Goal: Task Accomplishment & Management: Use online tool/utility

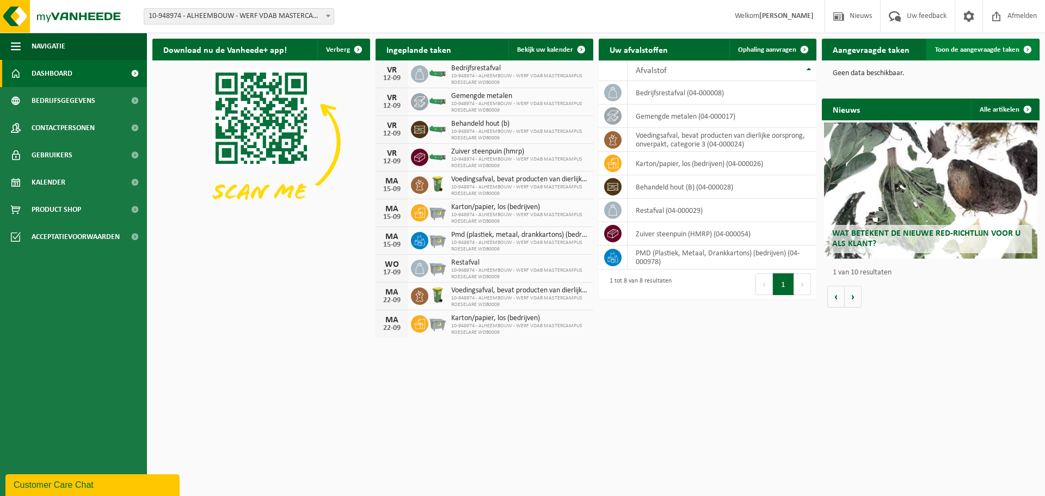
click at [994, 44] on link "Toon de aangevraagde taken" at bounding box center [982, 50] width 112 height 22
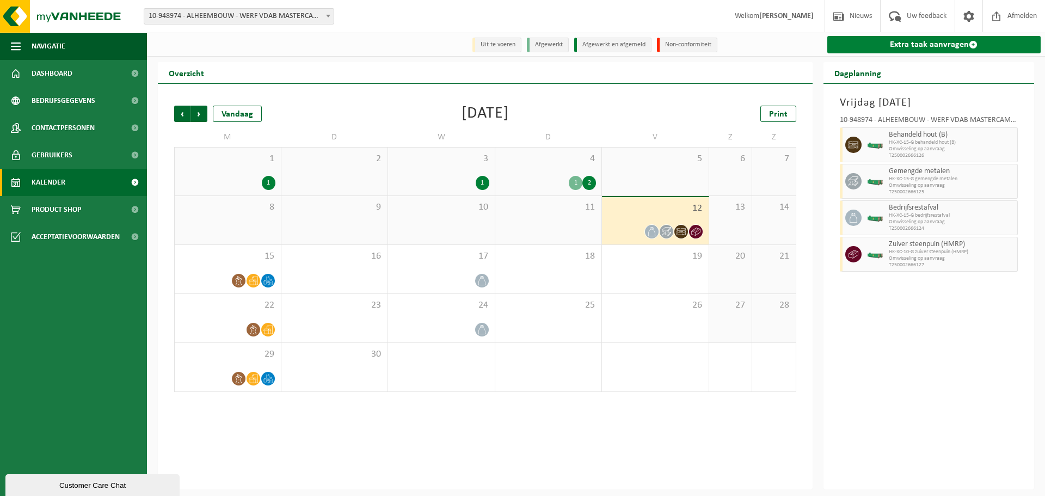
click at [984, 37] on link "Extra taak aanvragen" at bounding box center [934, 44] width 214 height 17
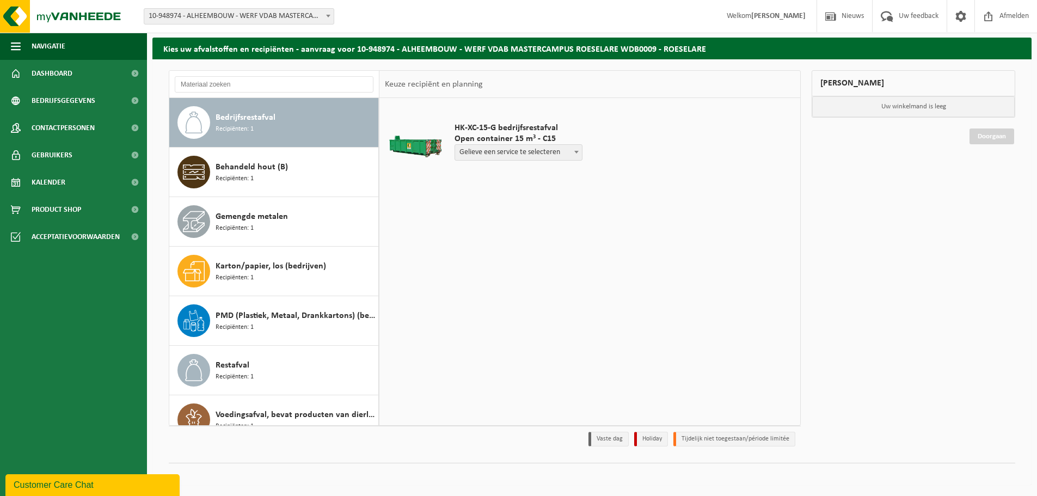
click at [510, 127] on span "HK-XC-15-G bedrijfsrestafval" at bounding box center [518, 127] width 128 height 11
click at [484, 125] on span "HK-XC-15-G bedrijfsrestafval" at bounding box center [518, 127] width 128 height 11
